Goal: Task Accomplishment & Management: Manage account settings

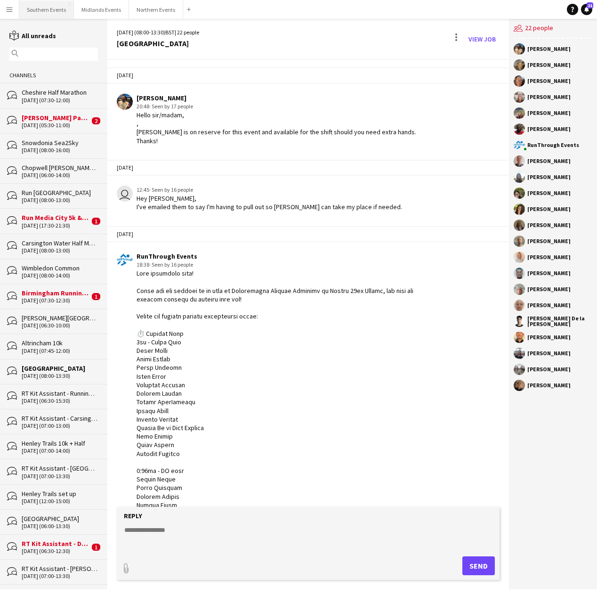
click at [41, 12] on button "Southern Events Close" at bounding box center [46, 9] width 55 height 18
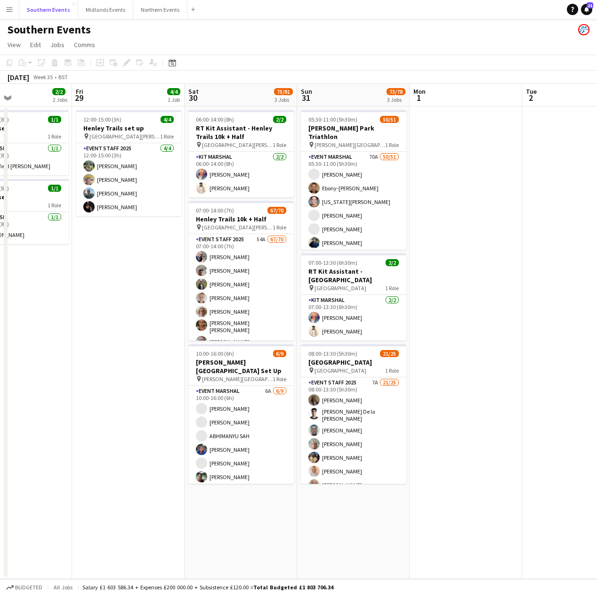
scroll to position [0, 271]
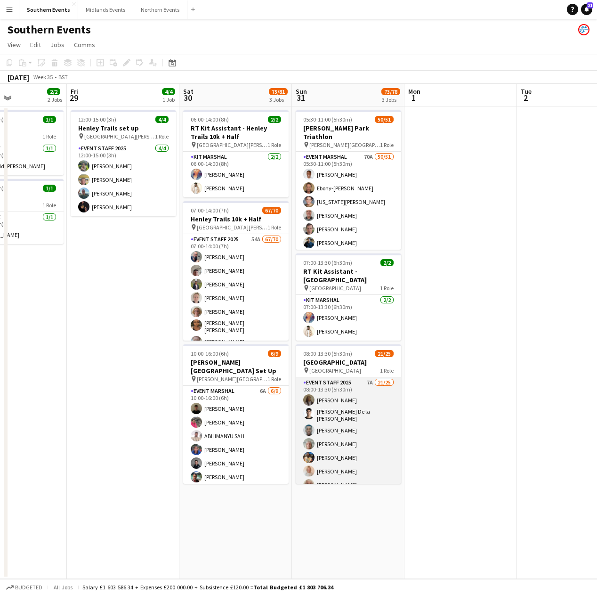
click at [356, 443] on app-card-role "Event Staff 2025 7A 21/25 08:00-13:30 (5h30m) [PERSON_NAME] [PERSON_NAME] De la…" at bounding box center [348, 558] width 105 height 363
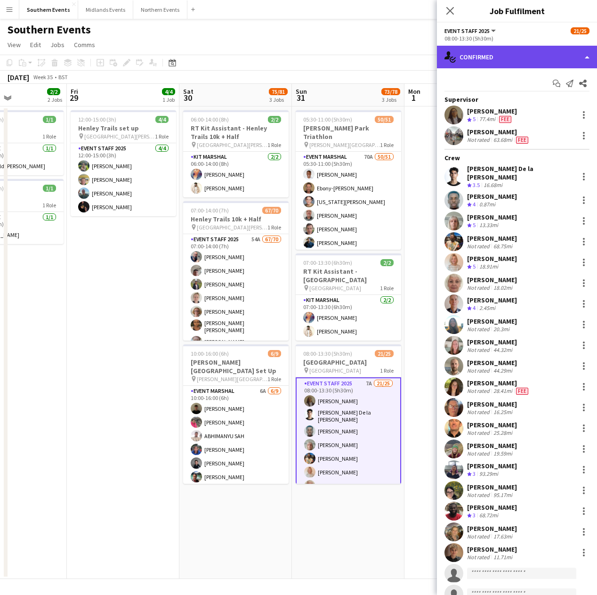
click at [505, 63] on div "single-neutral-actions-check-2 Confirmed" at bounding box center [517, 57] width 160 height 23
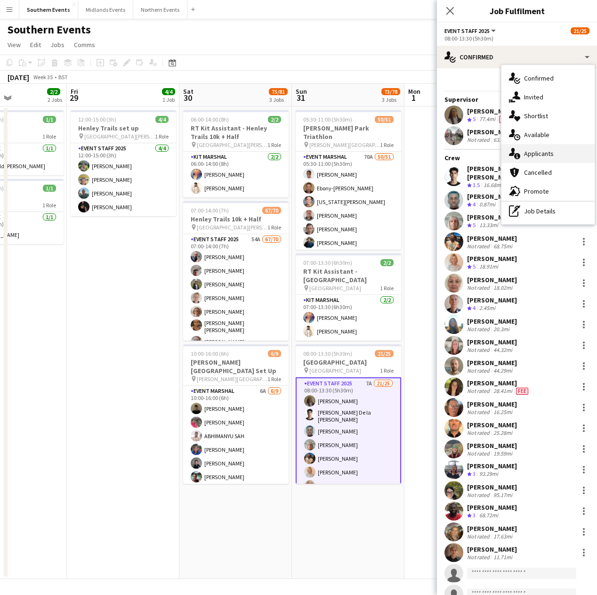
click at [545, 153] on div "single-neutral-actions-information Applicants" at bounding box center [547, 153] width 93 height 19
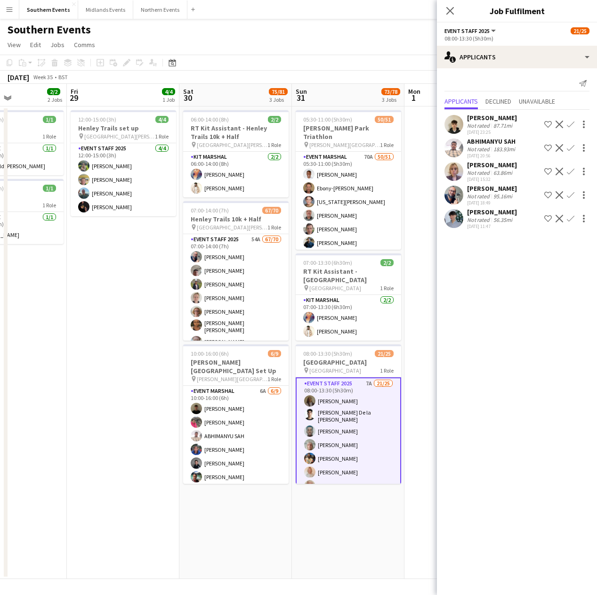
click at [508, 174] on div "63.86mi" at bounding box center [503, 172] width 23 height 7
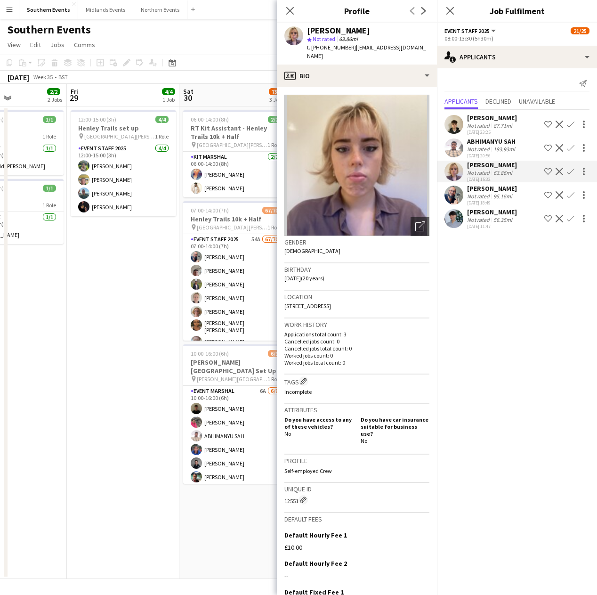
click at [571, 170] on app-icon "Confirm" at bounding box center [571, 172] width 8 height 8
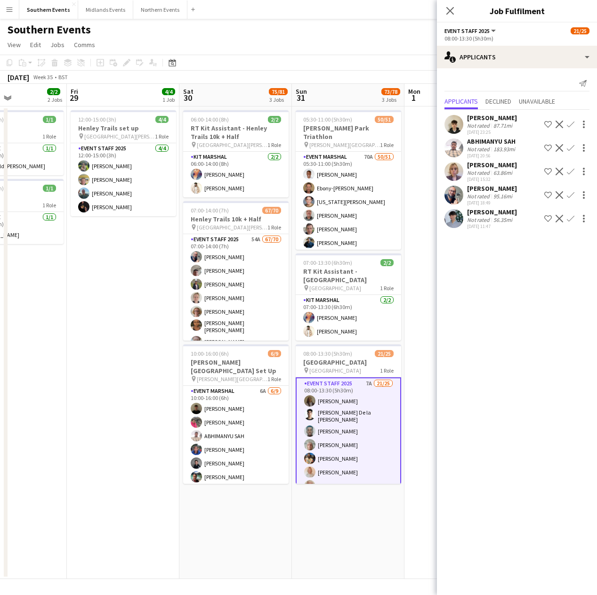
click at [571, 170] on app-icon "Confirm" at bounding box center [571, 172] width 8 height 8
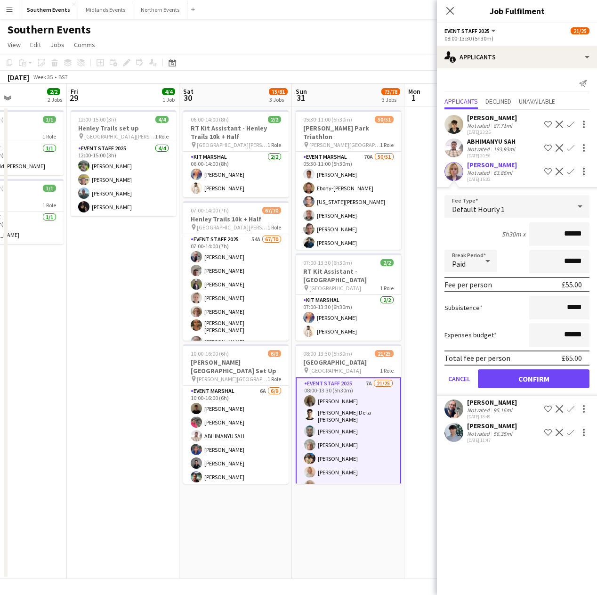
click at [505, 176] on div "[DATE] 15:32" at bounding box center [492, 179] width 50 height 6
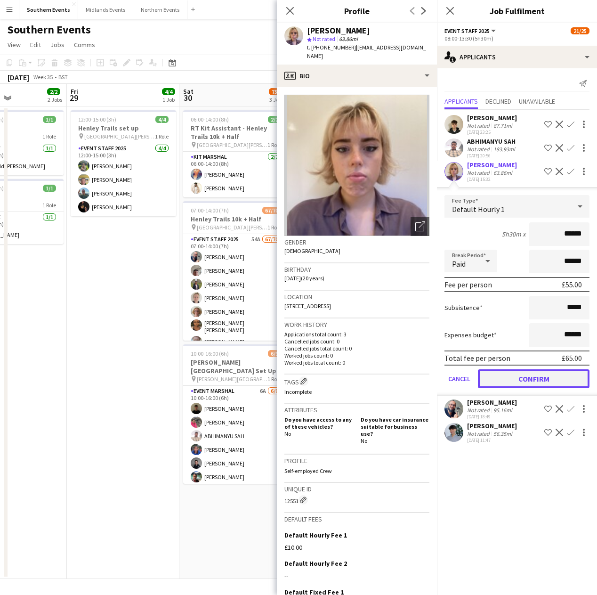
click at [543, 378] on button "Confirm" at bounding box center [534, 378] width 112 height 19
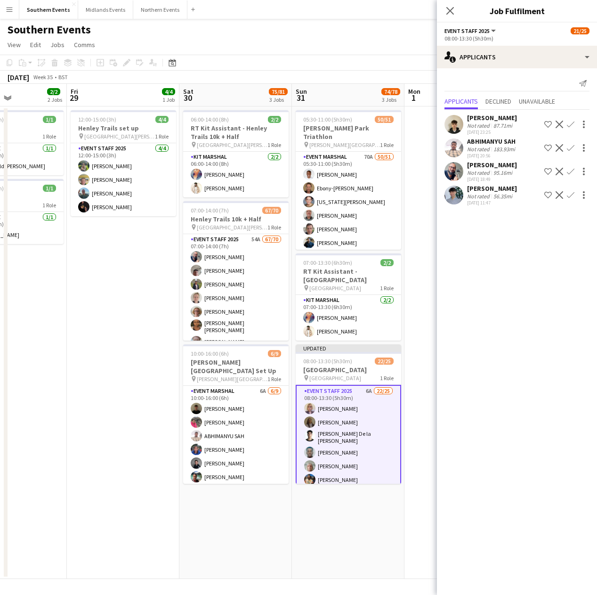
click at [500, 199] on div "56.35mi" at bounding box center [503, 196] width 23 height 7
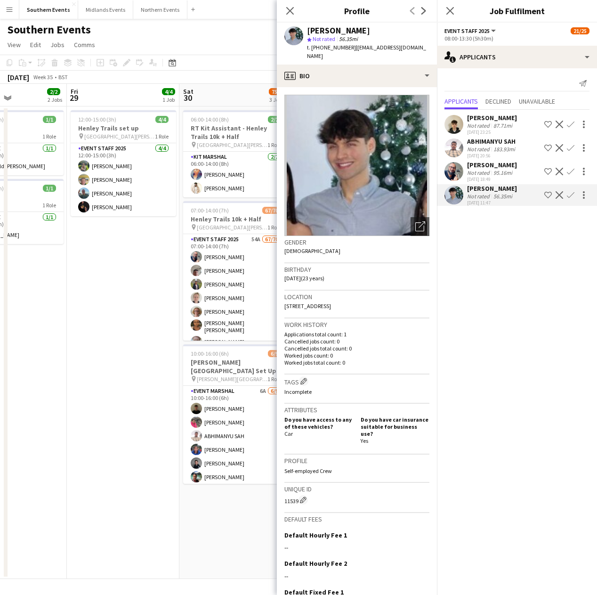
click at [568, 193] on app-icon "Confirm" at bounding box center [571, 195] width 8 height 8
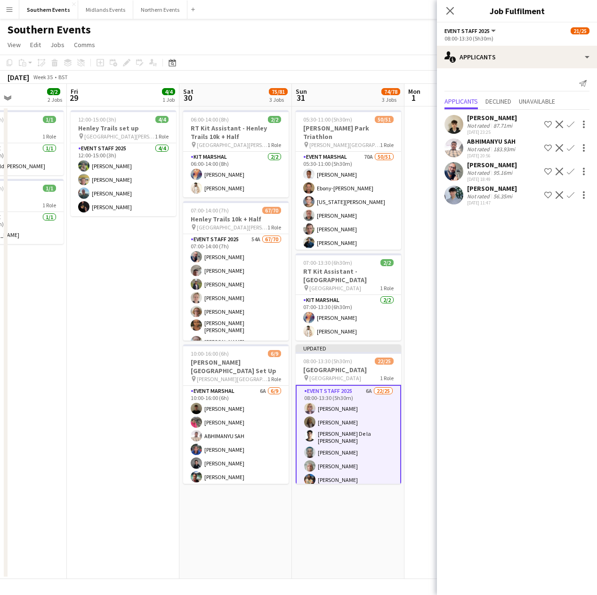
click at [568, 193] on app-icon "Confirm" at bounding box center [571, 195] width 8 height 8
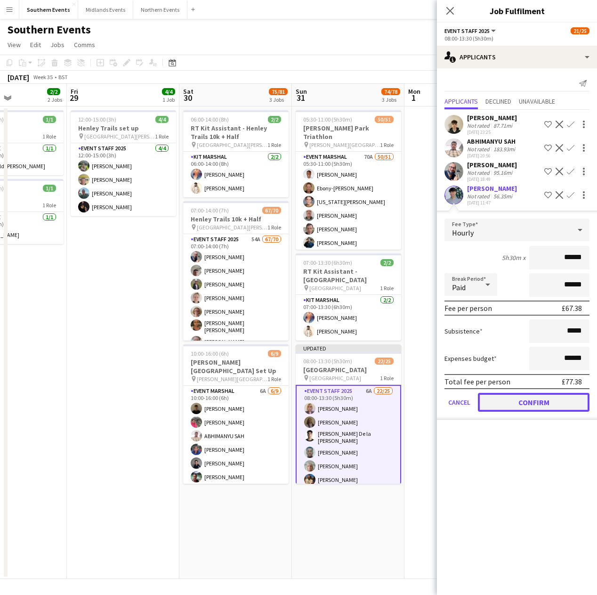
click at [539, 404] on button "Confirm" at bounding box center [534, 402] width 112 height 19
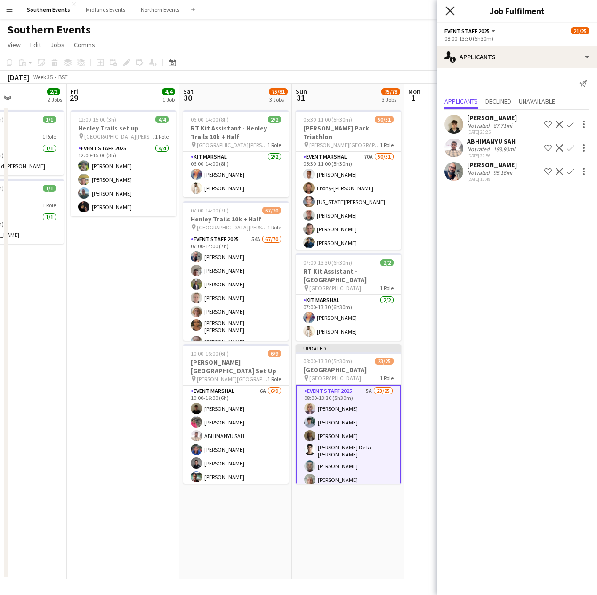
click at [450, 9] on icon "Close pop-in" at bounding box center [449, 10] width 9 height 9
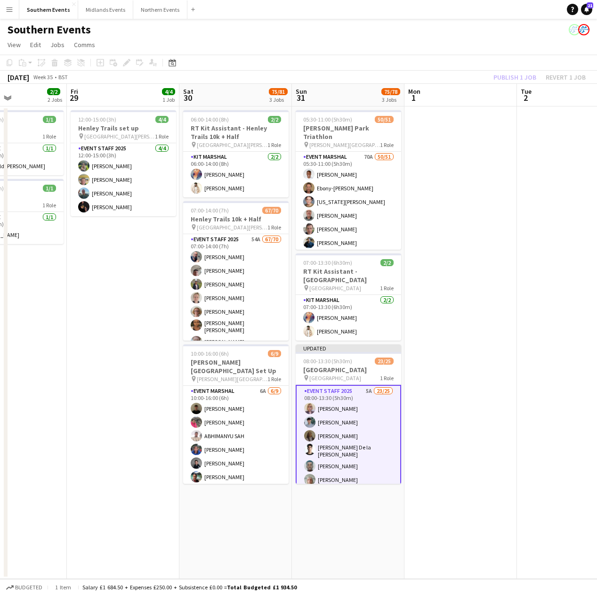
click at [505, 96] on app-board-header-date "Mon 1" at bounding box center [460, 95] width 113 height 23
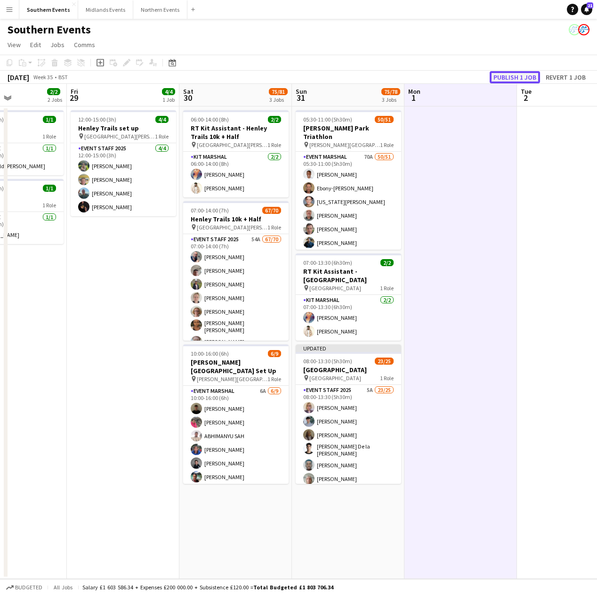
click at [512, 71] on button "Publish 1 job" at bounding box center [515, 77] width 50 height 12
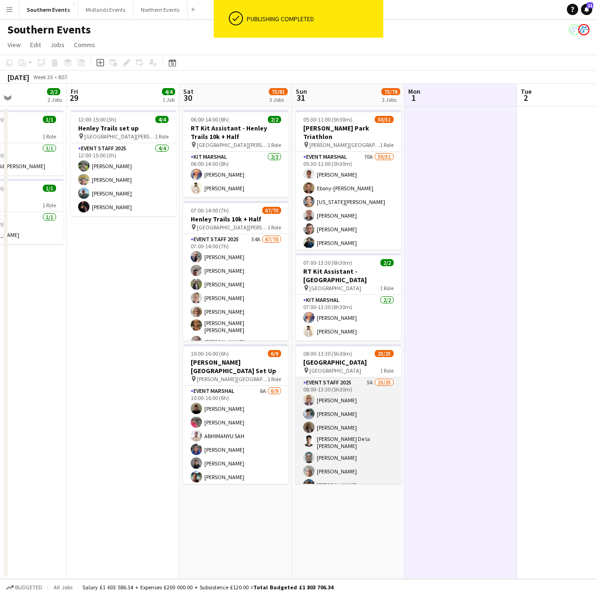
click at [356, 420] on app-card-role "Event Staff 2025 5A 23/25 08:00-13:30 (5h30m) [PERSON_NAME] [PERSON_NAME] [PERS…" at bounding box center [348, 558] width 105 height 363
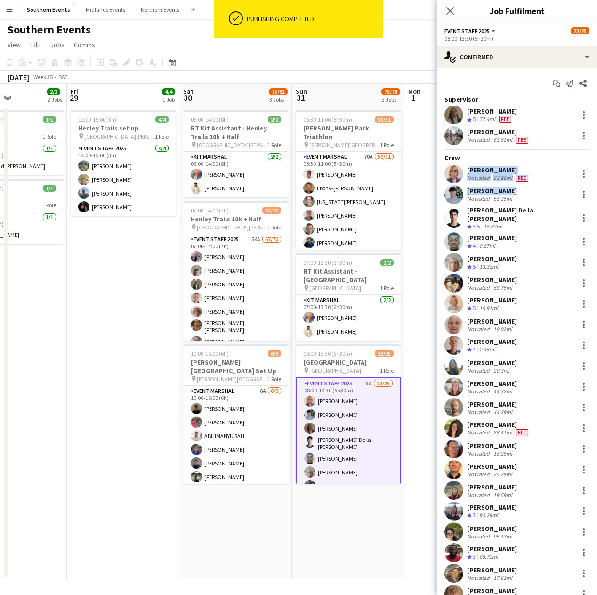
drag, startPoint x: 467, startPoint y: 168, endPoint x: 514, endPoint y: 190, distance: 52.2
click at [514, 190] on div "Supervisor [PERSON_NAME] Crew rating 5 77.4mi [PERSON_NAME] Not rated 63.68mi F…" at bounding box center [517, 370] width 160 height 550
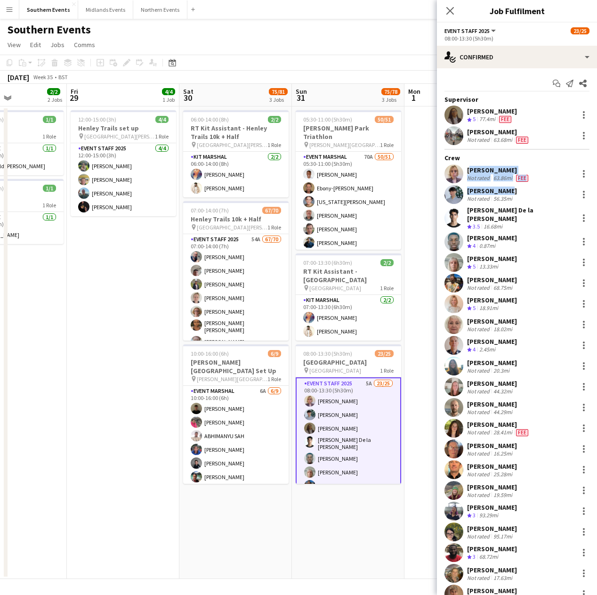
copy div "[PERSON_NAME] Not rated 63.86mi Fee [PERSON_NAME]"
click at [394, 65] on app-toolbar "Copy Paste Paste Command V Paste with crew Command Shift V Paste linked Job [GE…" at bounding box center [298, 63] width 597 height 16
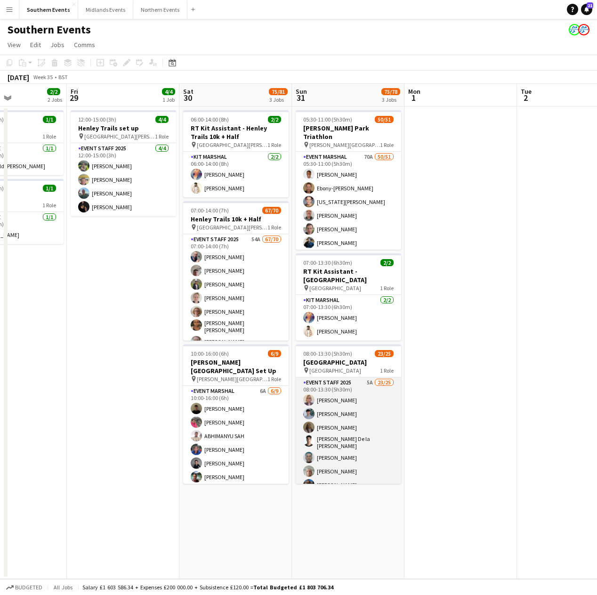
click at [355, 406] on app-card-role "Event Staff 2025 5A 23/25 08:00-13:30 (5h30m) [PERSON_NAME] [PERSON_NAME] [PERS…" at bounding box center [348, 558] width 105 height 363
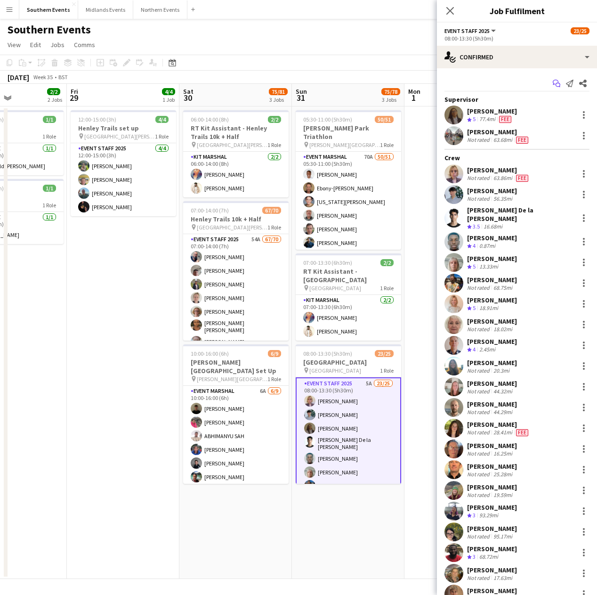
click at [553, 87] on icon "Start chat" at bounding box center [557, 84] width 8 height 8
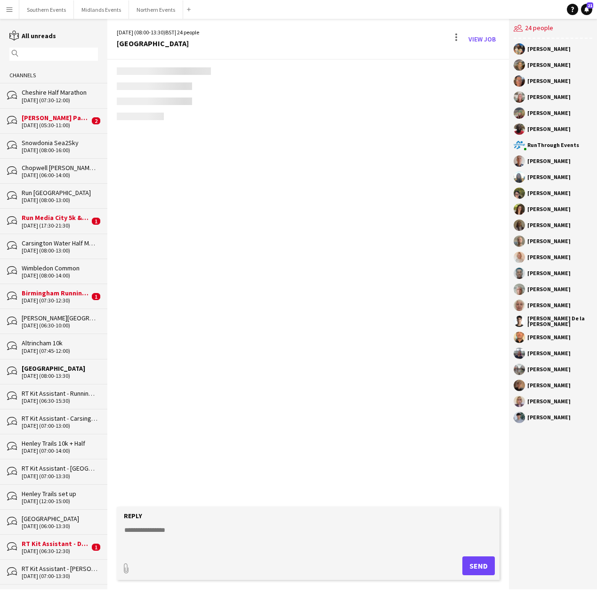
scroll to position [1300, 0]
